Goal: Check status

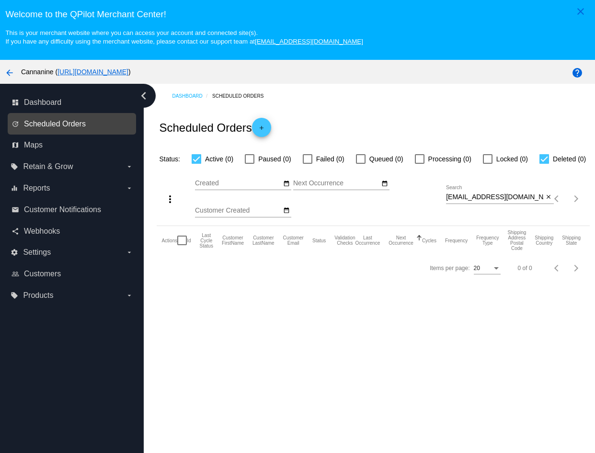
click at [25, 128] on span "Scheduled Orders" at bounding box center [55, 124] width 62 height 9
click at [57, 125] on span "Scheduled Orders" at bounding box center [55, 124] width 62 height 9
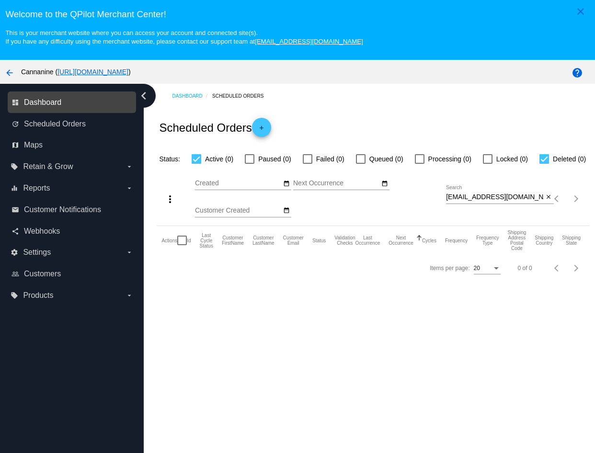
click at [56, 107] on span "Dashboard" at bounding box center [42, 102] width 37 height 9
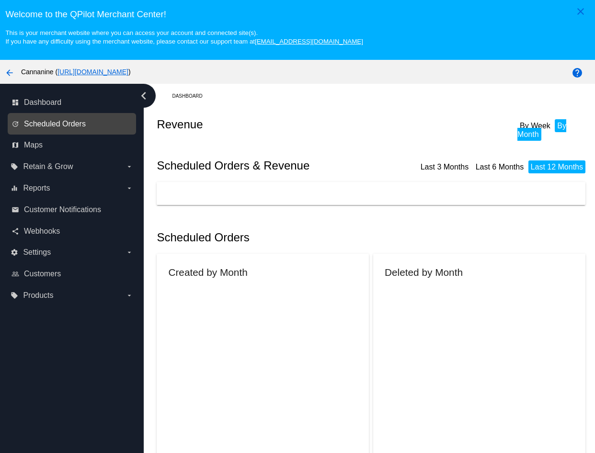
click at [53, 123] on span "Scheduled Orders" at bounding box center [55, 124] width 62 height 9
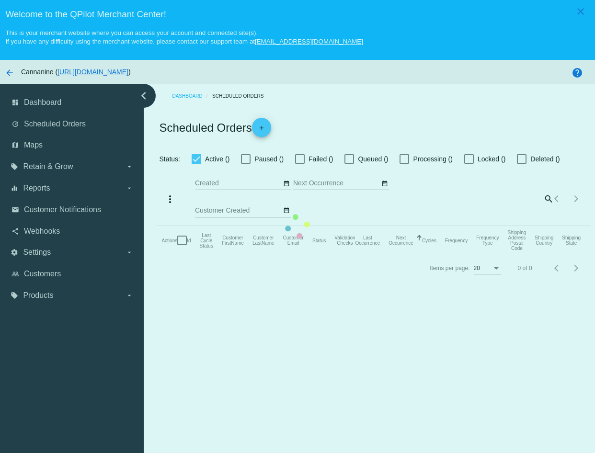
click at [333, 255] on mat-table "Actions Id Last Cycle Status Customer FirstName Customer LastName Customer Emai…" at bounding box center [373, 240] width 432 height 29
click at [464, 255] on mat-table "Actions Id Last Cycle Status Customer FirstName Customer LastName Customer Emai…" at bounding box center [373, 240] width 432 height 29
click at [501, 255] on mat-table "Actions Id Last Cycle Status Customer FirstName Customer LastName Customer Emai…" at bounding box center [373, 240] width 432 height 29
click at [505, 255] on mat-table "Actions Id Last Cycle Status Customer FirstName Customer LastName Customer Emai…" at bounding box center [373, 240] width 432 height 29
click at [521, 255] on mat-table "Actions Id Last Cycle Status Customer FirstName Customer LastName Customer Emai…" at bounding box center [373, 240] width 432 height 29
